Goal: Information Seeking & Learning: Learn about a topic

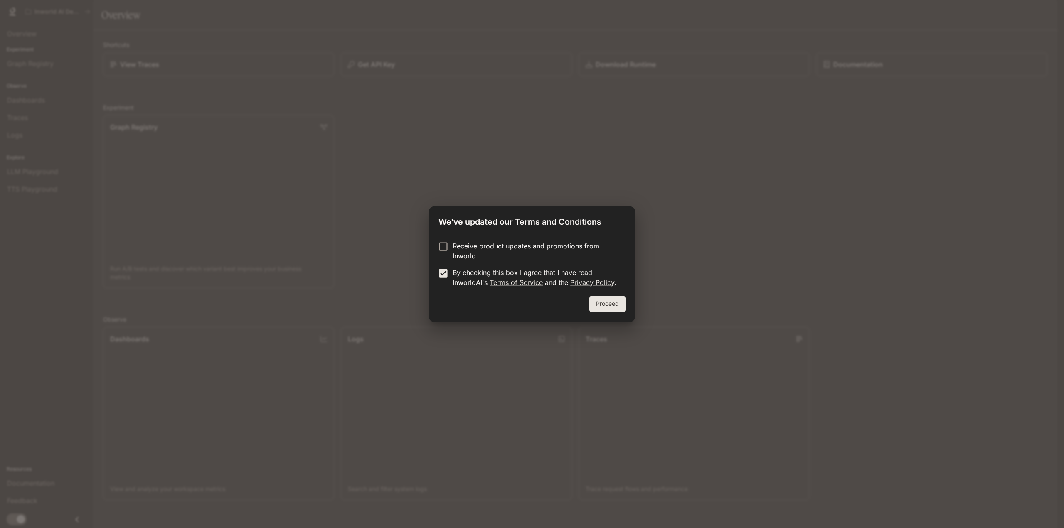
click at [596, 303] on button "Proceed" at bounding box center [607, 304] width 36 height 17
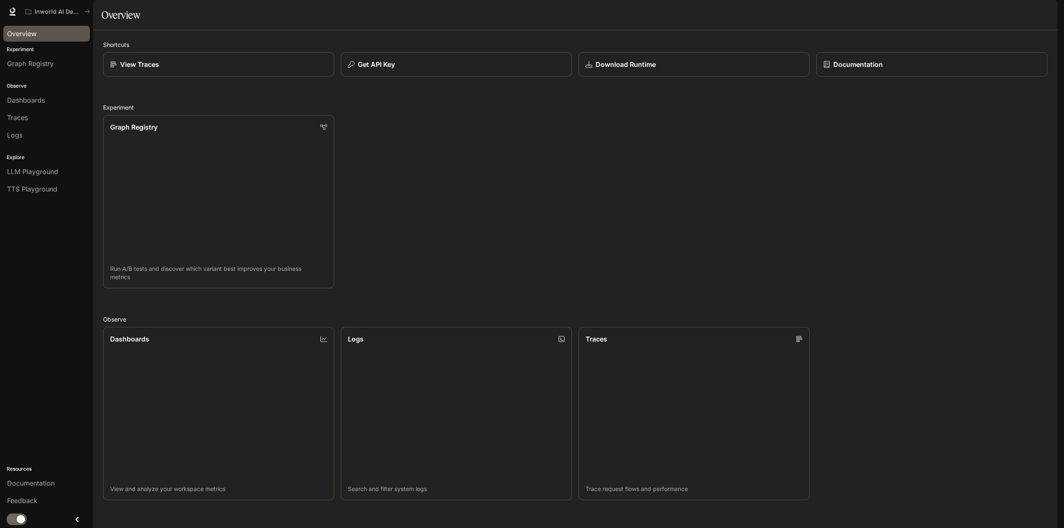
click at [39, 37] on div "Overview" at bounding box center [46, 34] width 79 height 10
click at [47, 104] on div "Dashboards" at bounding box center [46, 100] width 79 height 10
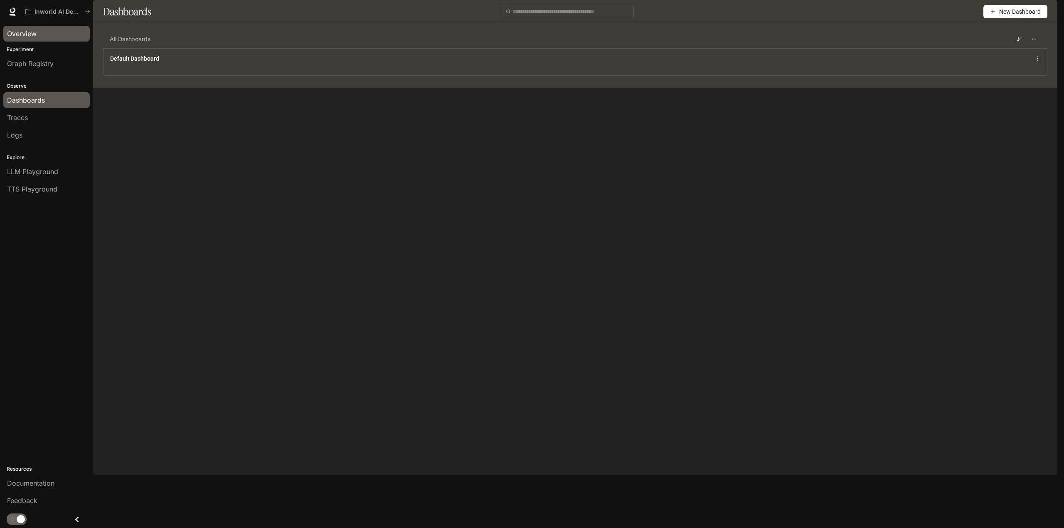
click at [40, 37] on div "Overview" at bounding box center [46, 34] width 79 height 10
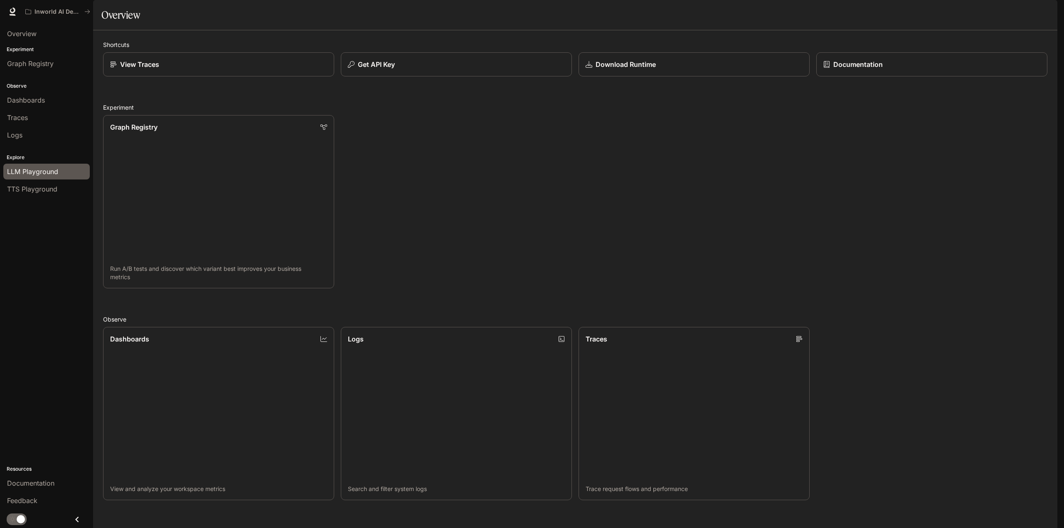
click at [65, 165] on link "LLM Playground" at bounding box center [46, 172] width 86 height 16
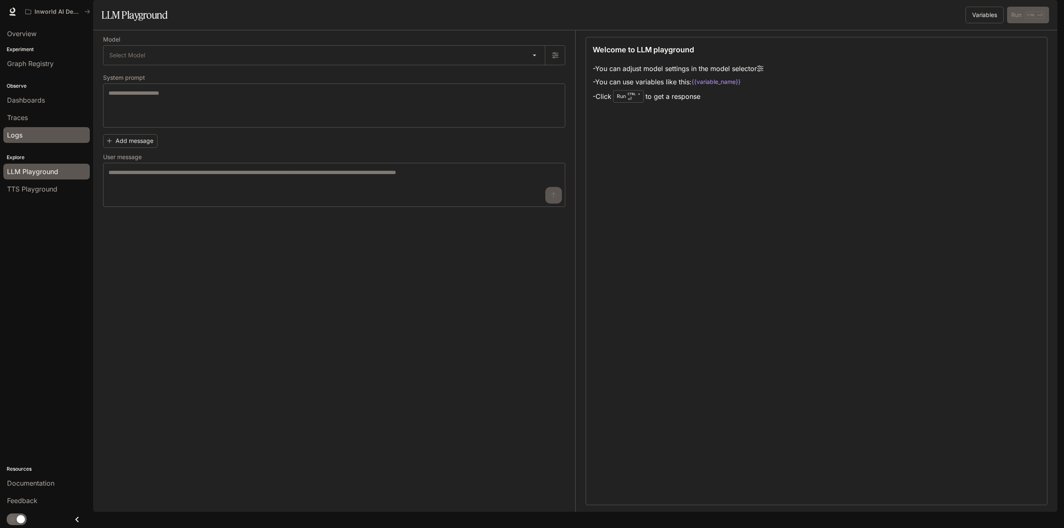
click at [61, 133] on div "Logs" at bounding box center [46, 135] width 79 height 10
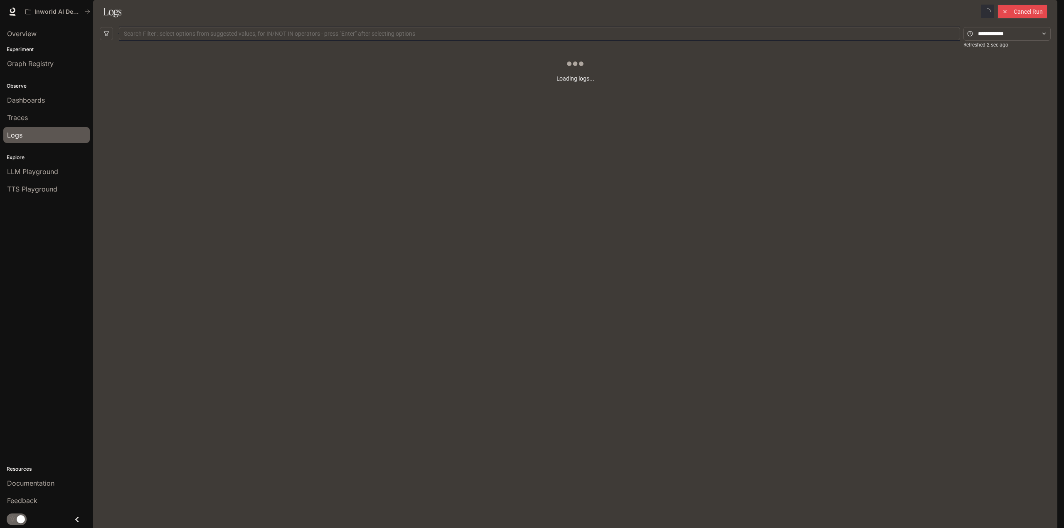
click at [1047, 8] on div "button" at bounding box center [1046, 12] width 12 height 12
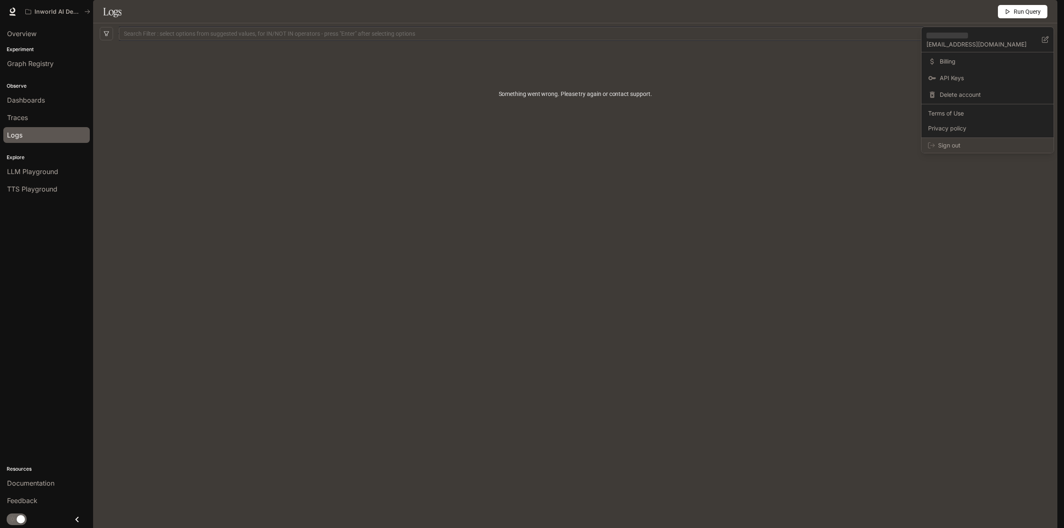
click at [949, 148] on span "Sign out" at bounding box center [992, 145] width 109 height 8
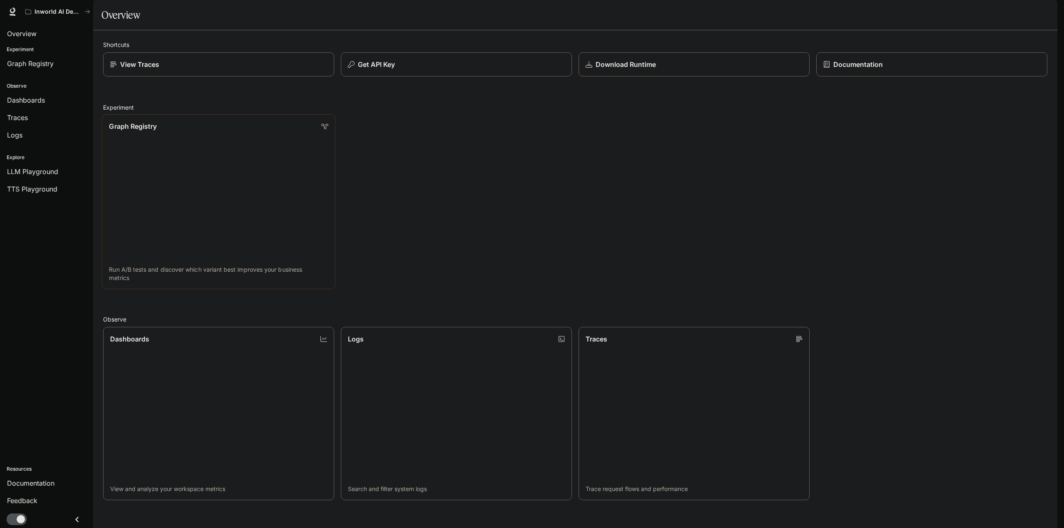
click at [198, 217] on link "Graph Registry Run A/B tests and discover which variant best improves your busi…" at bounding box center [219, 201] width 234 height 175
click at [42, 64] on span "Graph Registry" at bounding box center [30, 64] width 47 height 10
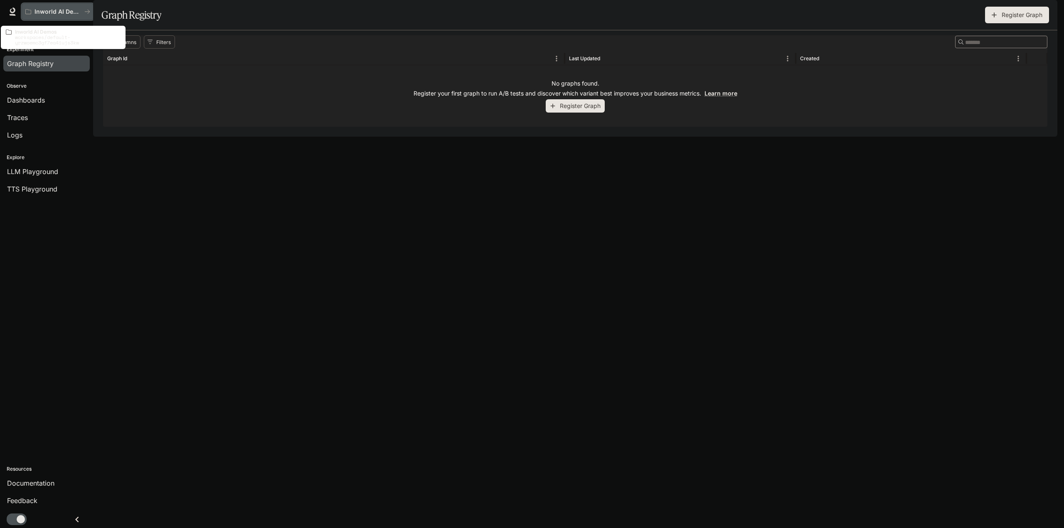
click at [60, 11] on p "Inworld AI Demos" at bounding box center [58, 11] width 47 height 7
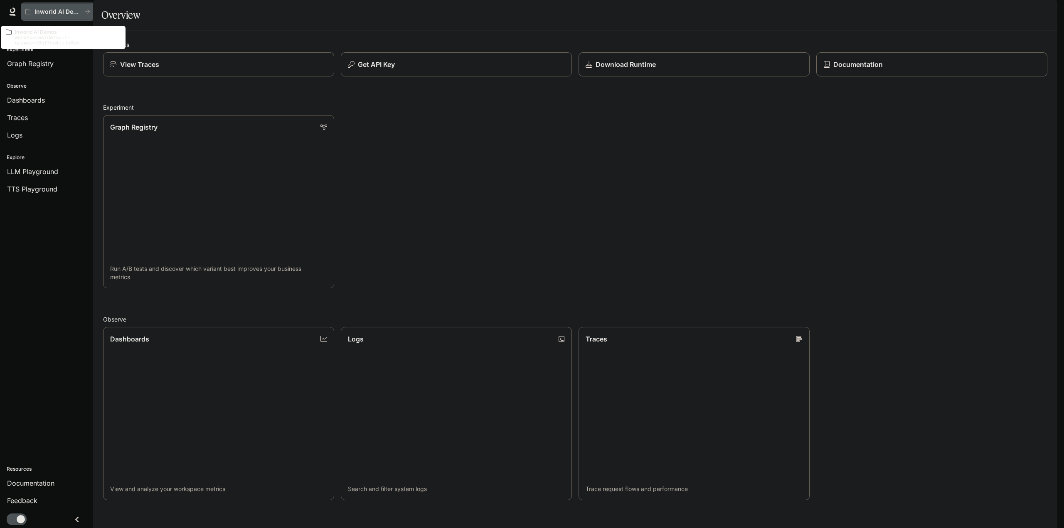
click at [64, 17] on button "Inworld AI Demos" at bounding box center [58, 11] width 72 height 17
click at [205, 69] on div "View Traces" at bounding box center [218, 64] width 219 height 10
click at [1048, 12] on icon "button" at bounding box center [1046, 11] width 7 height 7
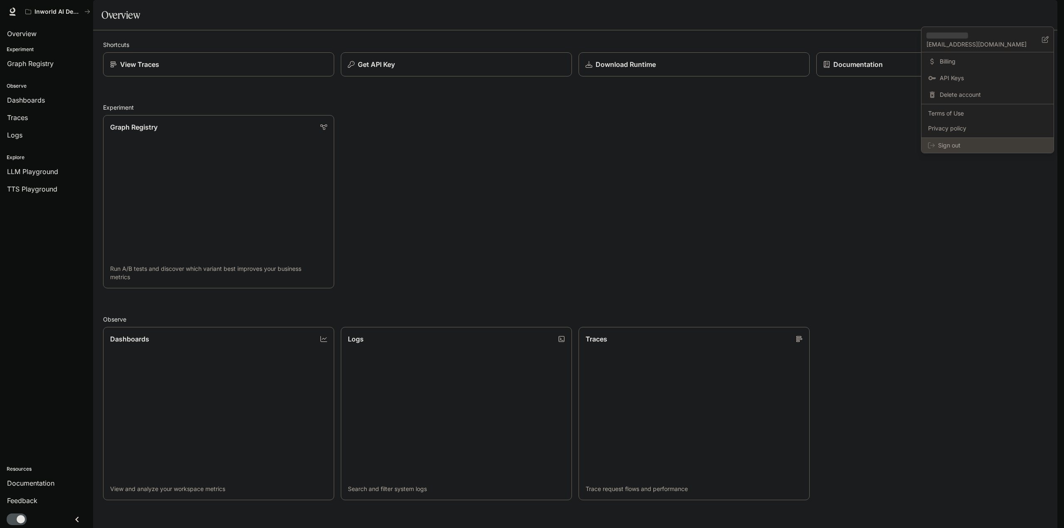
click at [962, 144] on span "Sign out" at bounding box center [992, 145] width 109 height 8
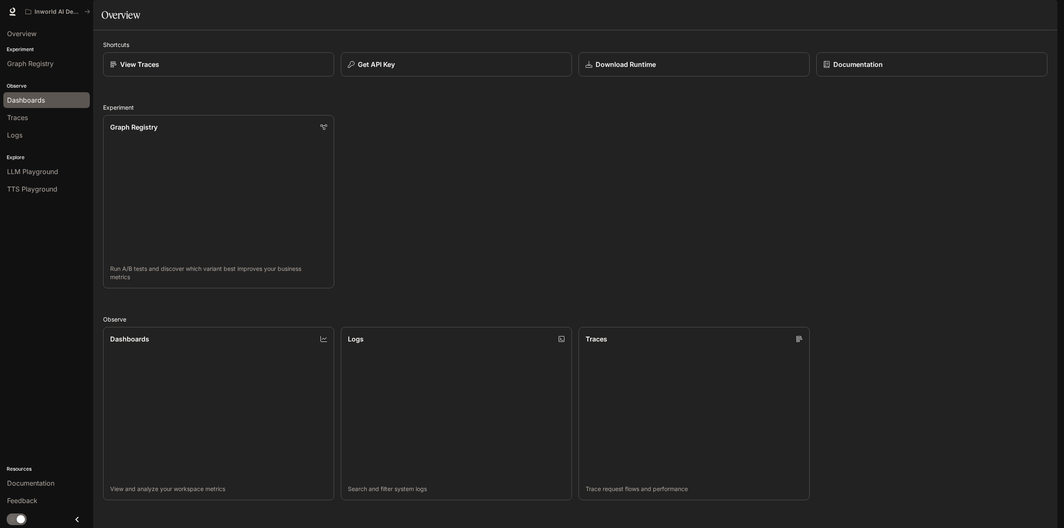
click at [37, 101] on span "Dashboards" at bounding box center [26, 100] width 38 height 10
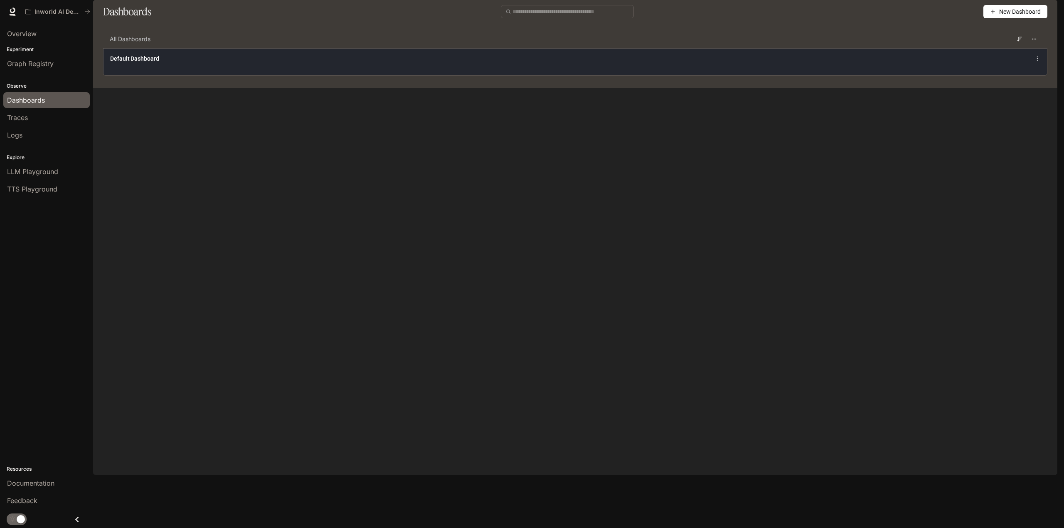
click at [988, 75] on div "Default Dashboard" at bounding box center [576, 61] width 944 height 27
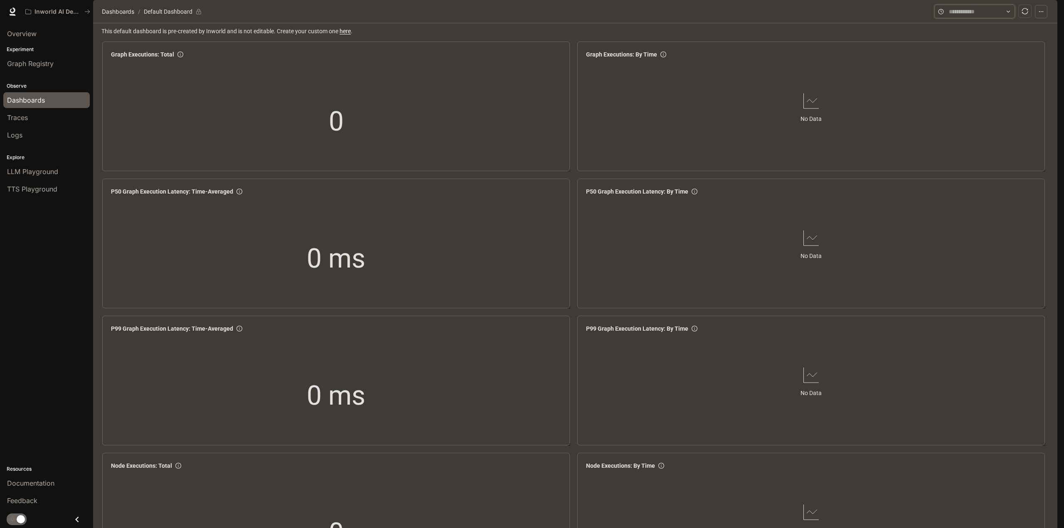
click at [979, 16] on input "text" at bounding box center [975, 11] width 52 height 9
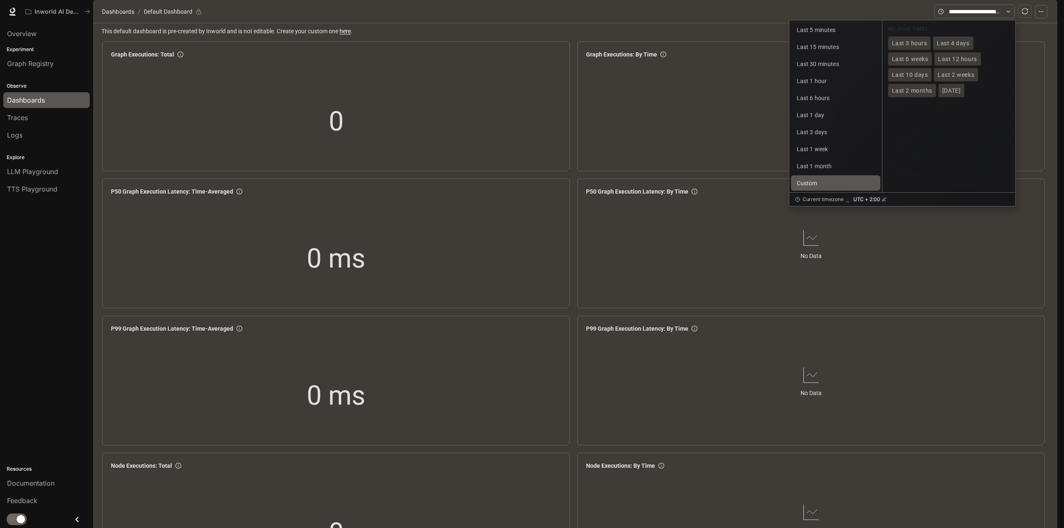
click at [819, 191] on button "Custom" at bounding box center [835, 182] width 89 height 15
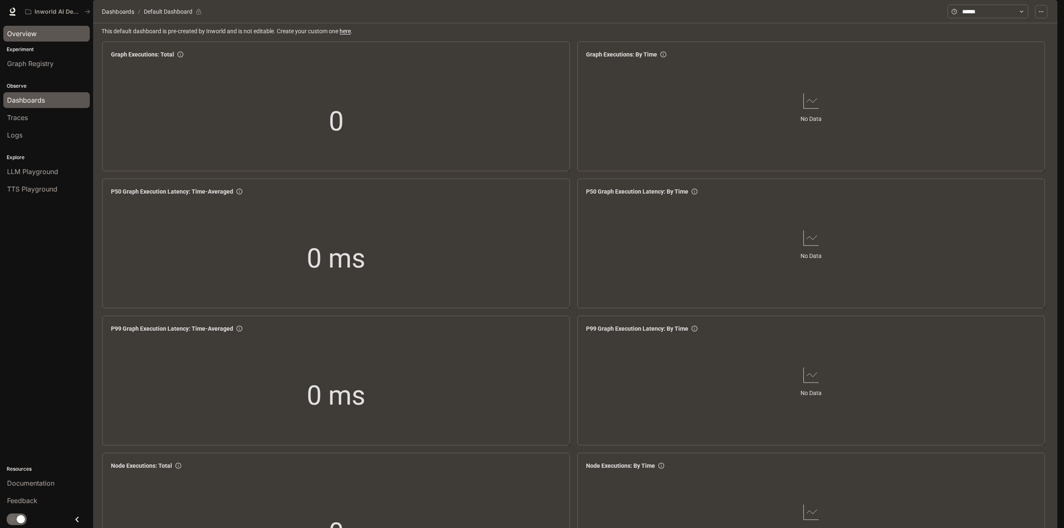
click at [39, 36] on div "Overview" at bounding box center [46, 34] width 79 height 10
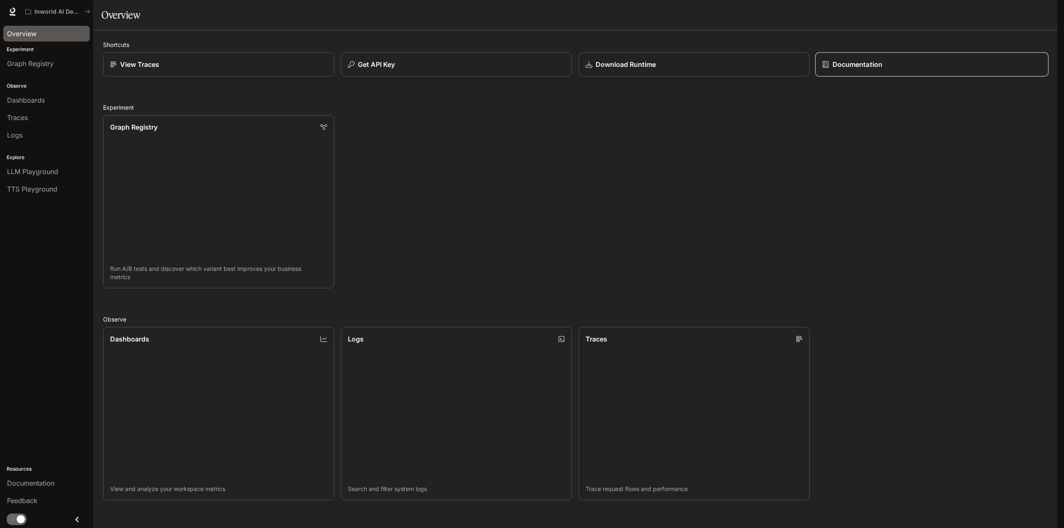
click at [919, 77] on link "Documentation" at bounding box center [932, 64] width 234 height 25
click at [42, 173] on span "LLM Playground" at bounding box center [32, 172] width 51 height 10
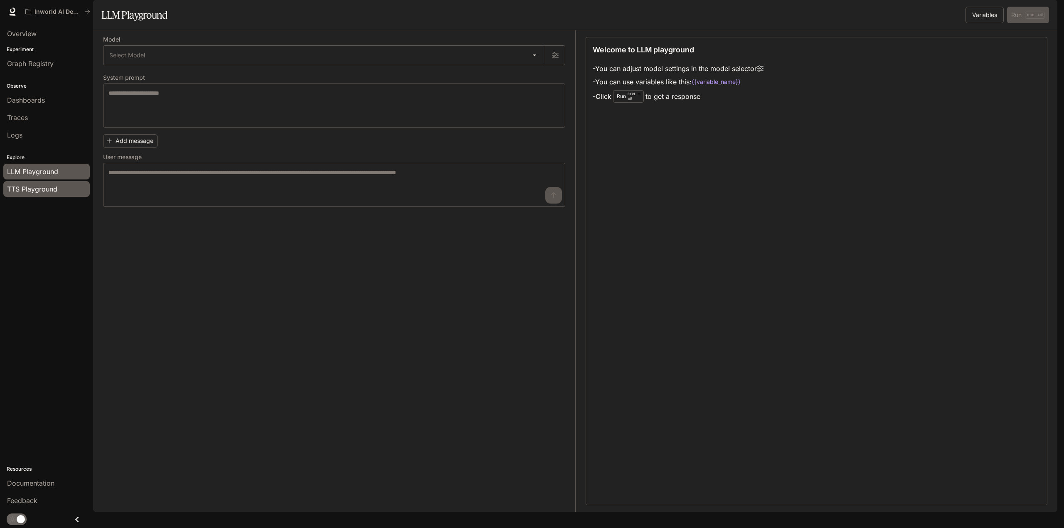
click at [40, 193] on span "TTS Playground" at bounding box center [32, 189] width 50 height 10
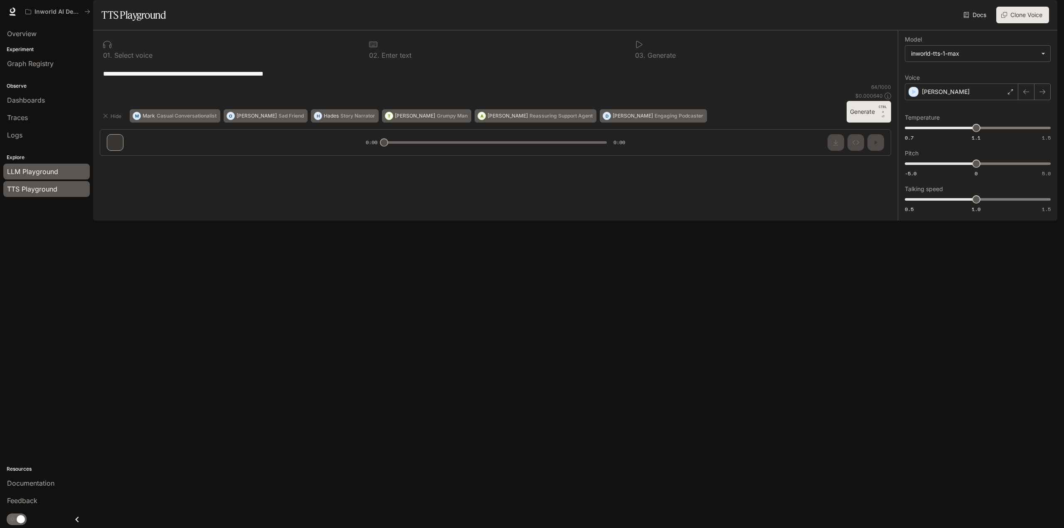
click at [61, 172] on div "LLM Playground" at bounding box center [46, 172] width 79 height 10
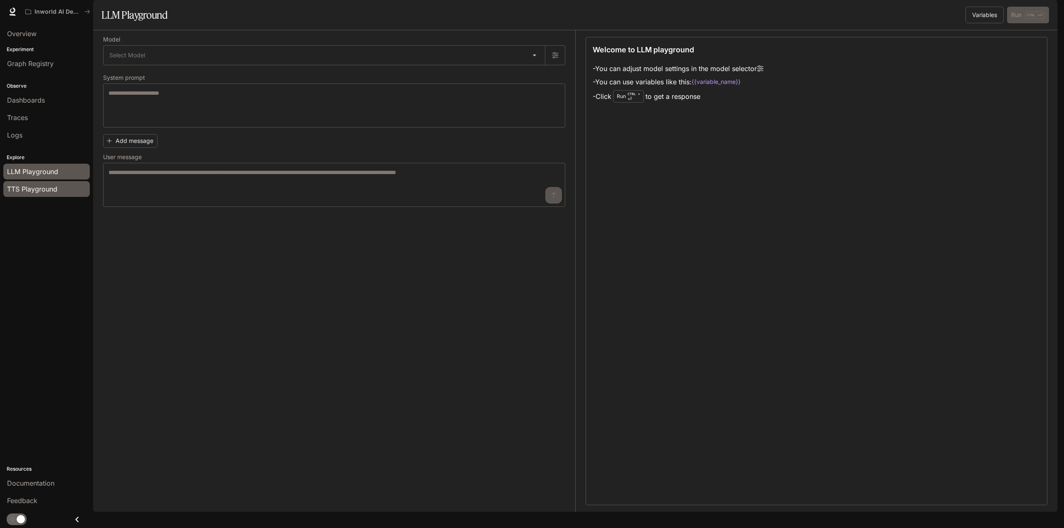
click at [54, 191] on span "TTS Playground" at bounding box center [32, 189] width 50 height 10
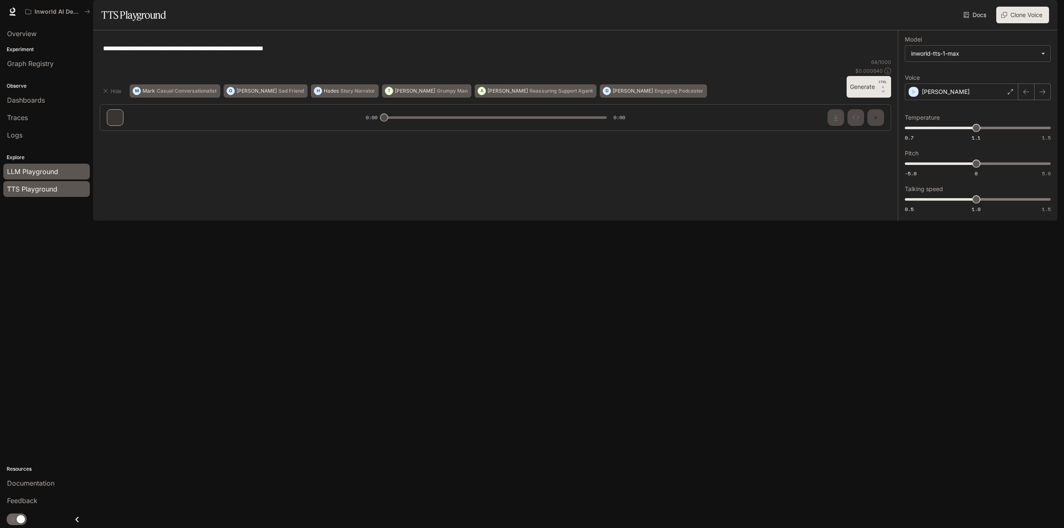
click at [59, 171] on div "LLM Playground" at bounding box center [46, 172] width 79 height 10
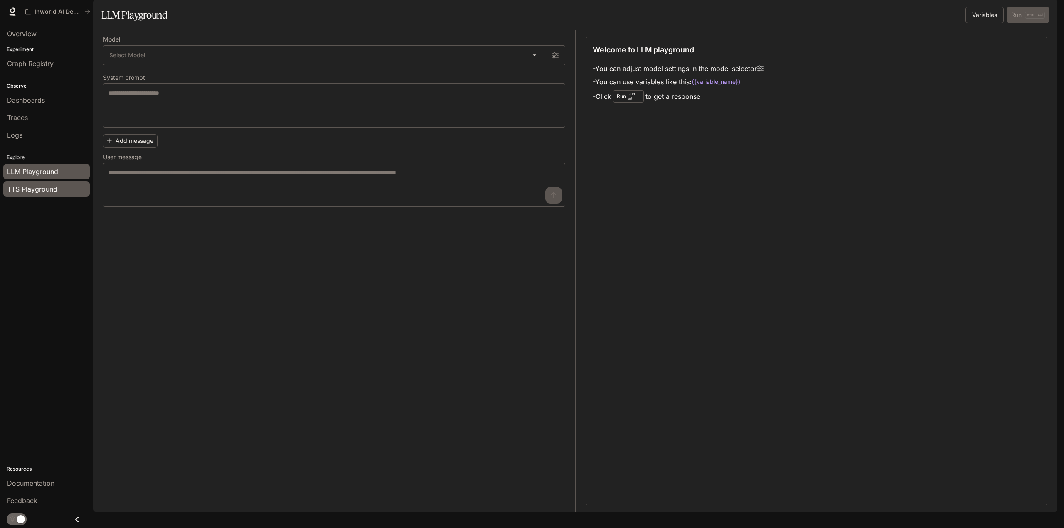
click at [55, 189] on span "TTS Playground" at bounding box center [32, 189] width 50 height 10
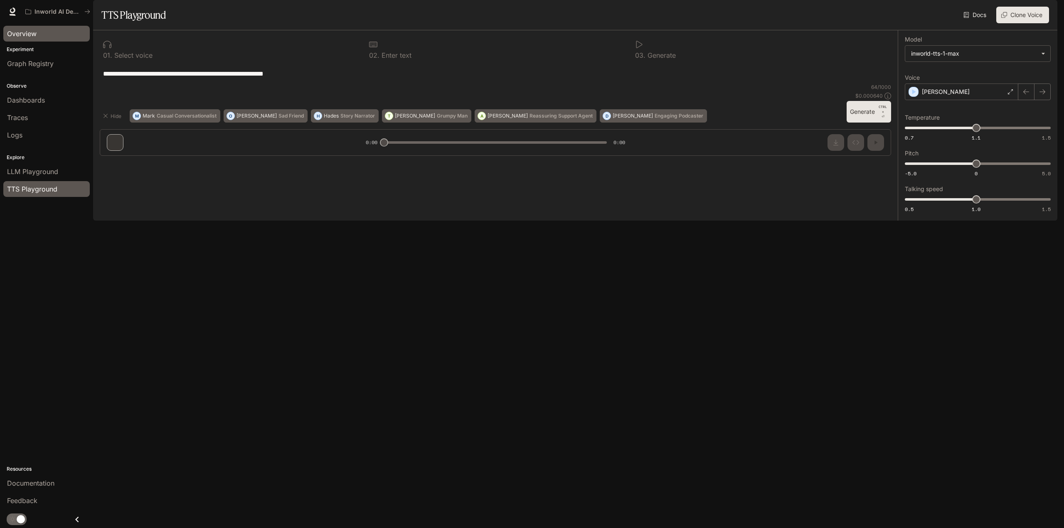
click at [44, 37] on div "Overview" at bounding box center [46, 34] width 79 height 10
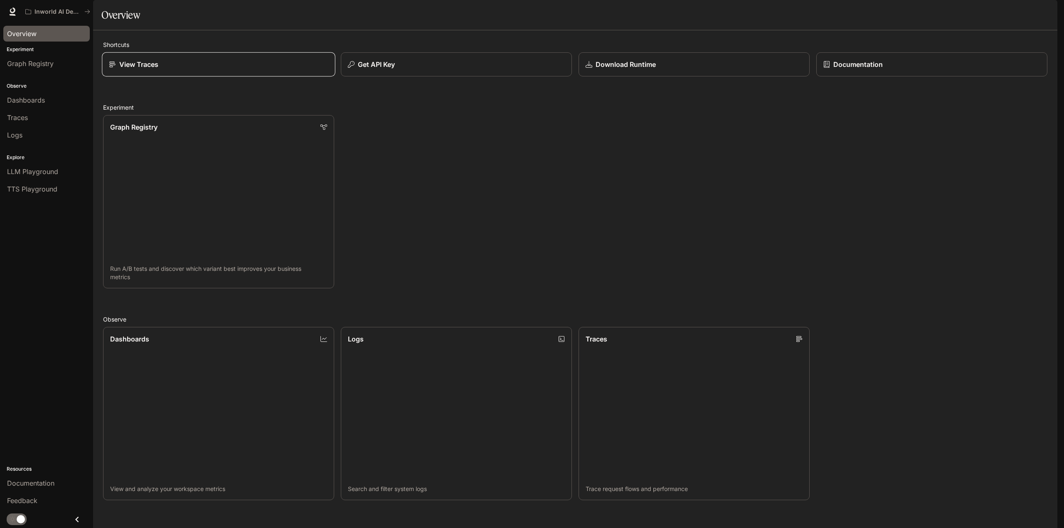
click at [191, 69] on div "View Traces" at bounding box center [218, 64] width 219 height 10
